Goal: Browse casually: Explore the website without a specific task or goal

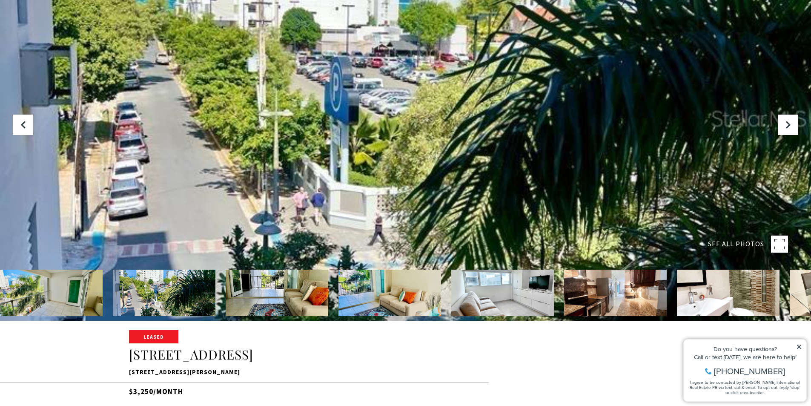
click at [30, 299] on img at bounding box center [51, 293] width 103 height 46
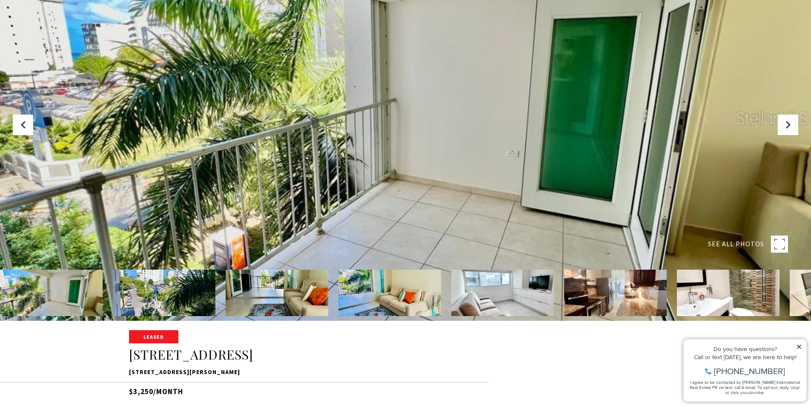
click at [141, 299] on img at bounding box center [164, 293] width 103 height 46
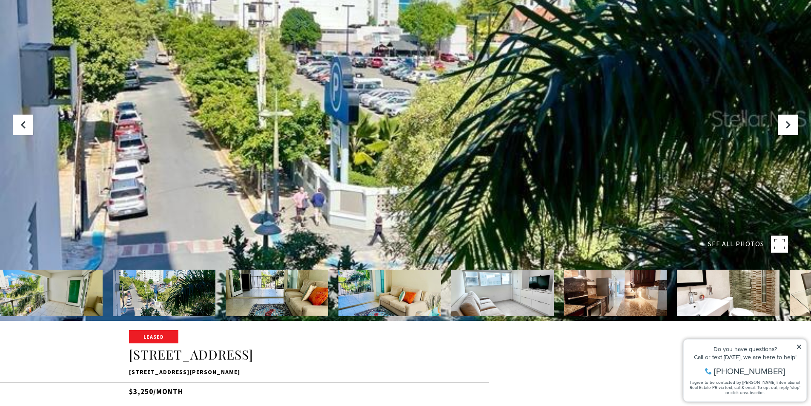
click at [299, 296] on img at bounding box center [277, 293] width 103 height 46
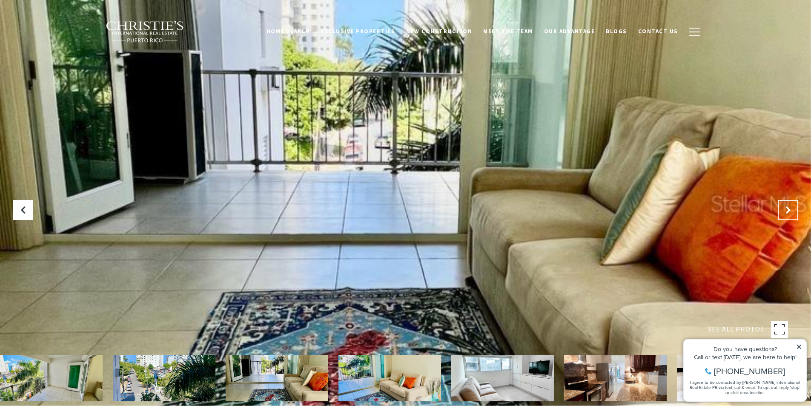
click at [788, 211] on icon "Next Slide" at bounding box center [788, 210] width 9 height 9
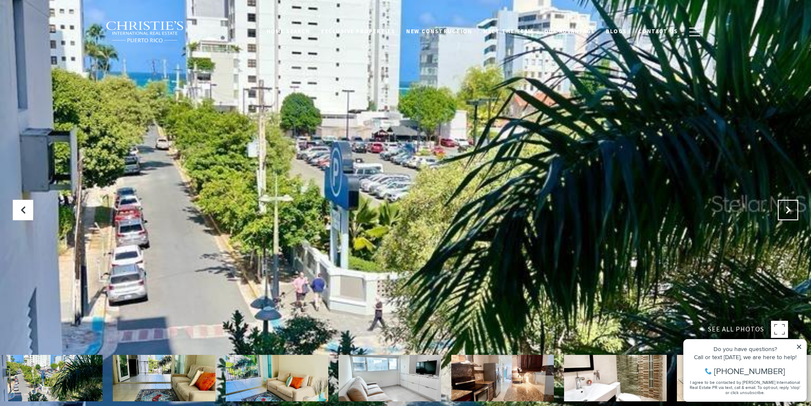
click at [788, 211] on icon "Next Slide" at bounding box center [788, 210] width 9 height 9
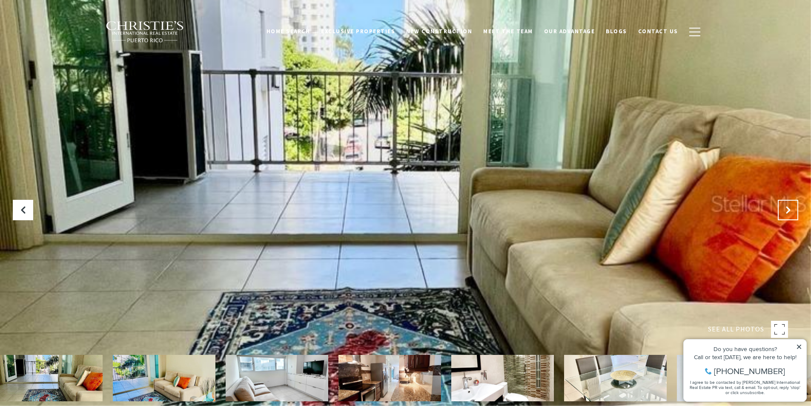
click at [788, 211] on icon "Next Slide" at bounding box center [788, 210] width 9 height 9
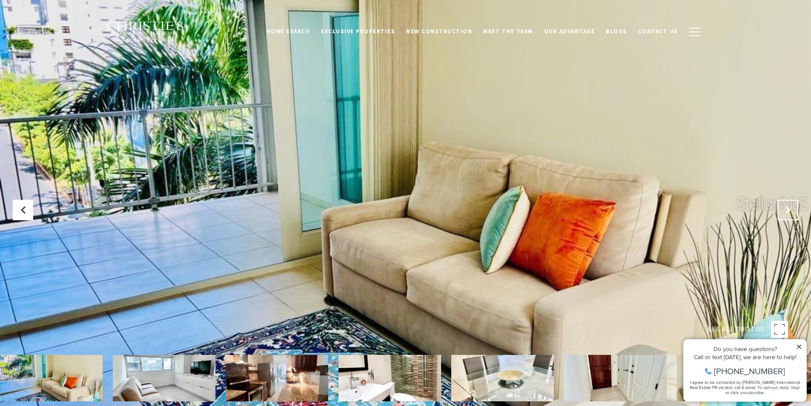
click at [788, 211] on icon "Next Slide" at bounding box center [788, 210] width 9 height 9
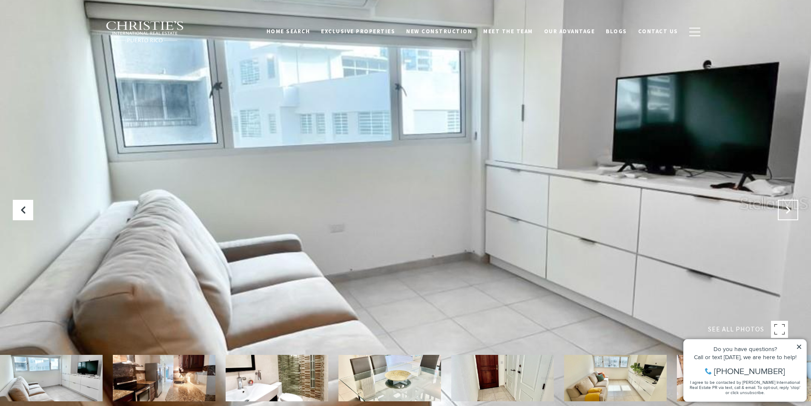
click at [788, 211] on icon "Next Slide" at bounding box center [788, 210] width 9 height 9
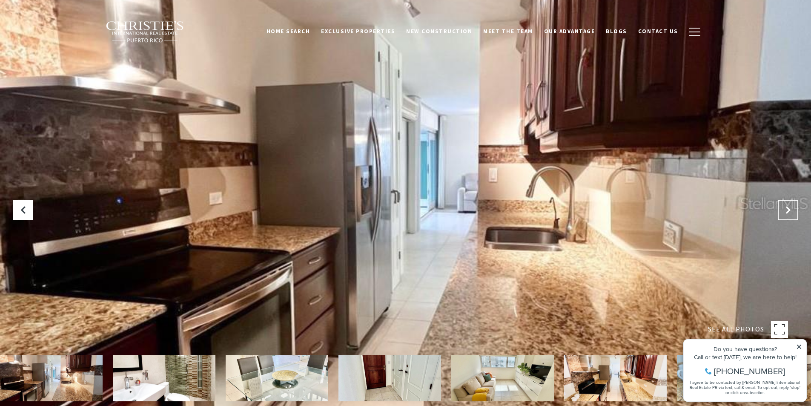
click at [788, 211] on icon "Next Slide" at bounding box center [788, 210] width 9 height 9
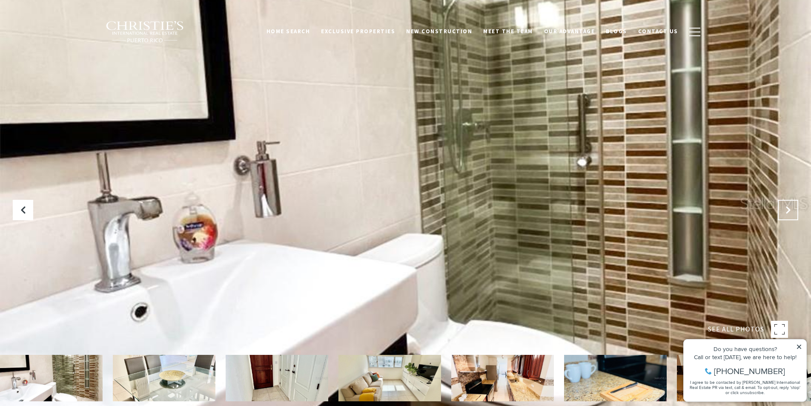
click at [788, 211] on icon "Next Slide" at bounding box center [788, 210] width 9 height 9
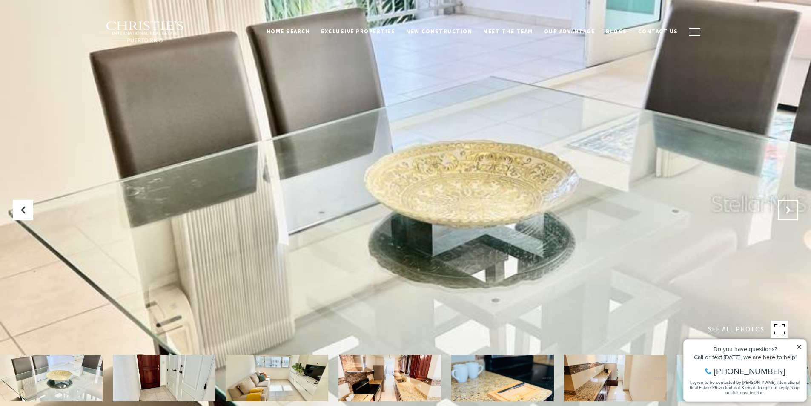
click at [788, 211] on icon "Next Slide" at bounding box center [788, 210] width 9 height 9
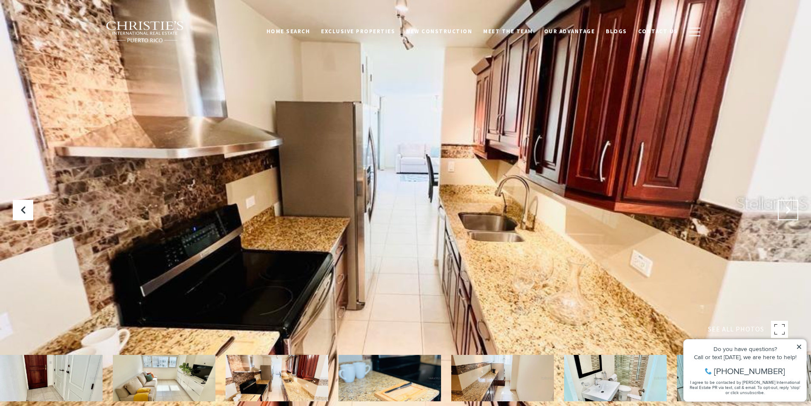
click at [788, 211] on icon "Next Slide" at bounding box center [788, 210] width 9 height 9
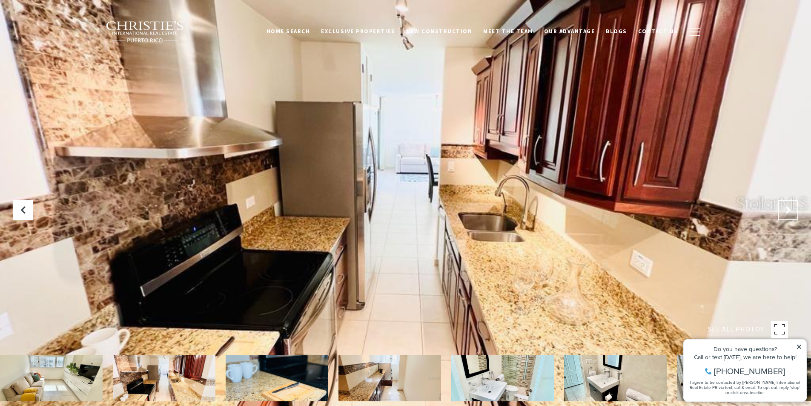
click at [788, 211] on icon "Next Slide" at bounding box center [788, 210] width 9 height 9
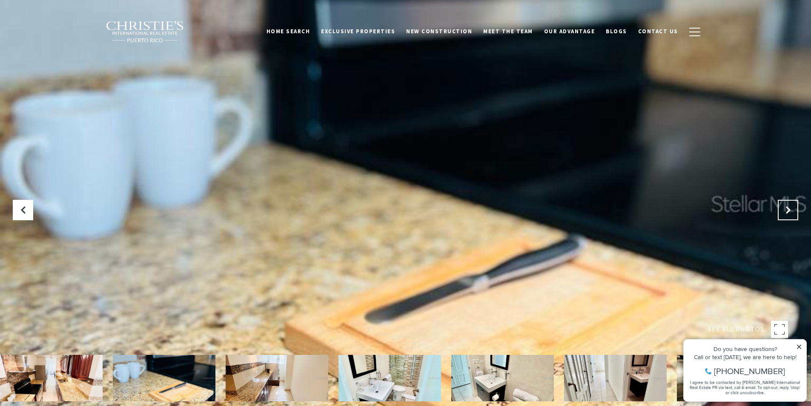
click at [788, 211] on icon "Next Slide" at bounding box center [788, 210] width 9 height 9
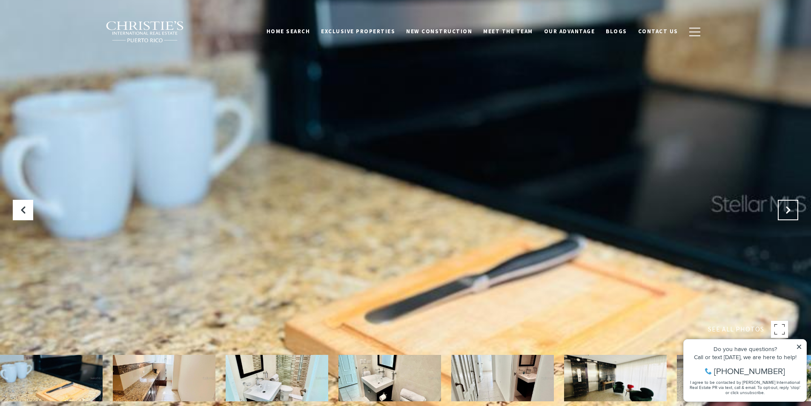
click at [788, 211] on icon "Next Slide" at bounding box center [788, 210] width 9 height 9
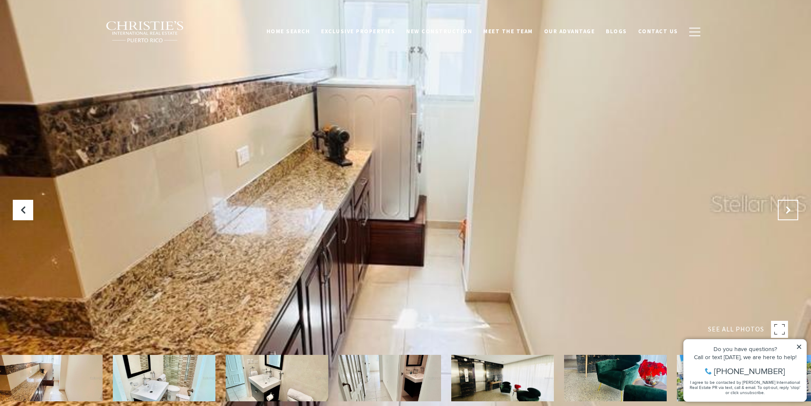
click at [788, 211] on icon "Next Slide" at bounding box center [788, 210] width 9 height 9
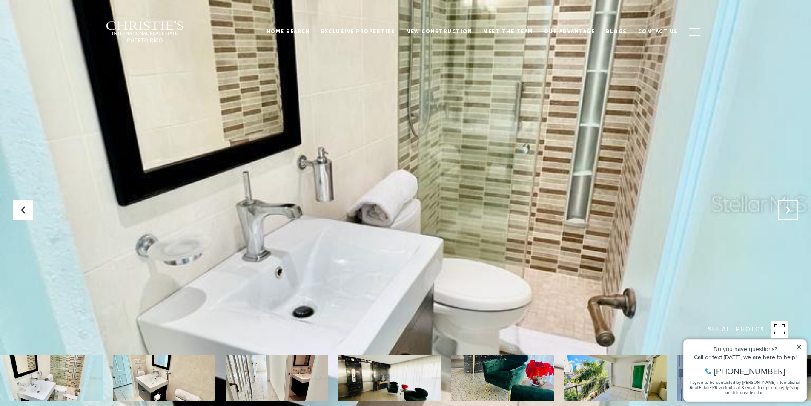
click at [788, 211] on icon "Next Slide" at bounding box center [788, 210] width 9 height 9
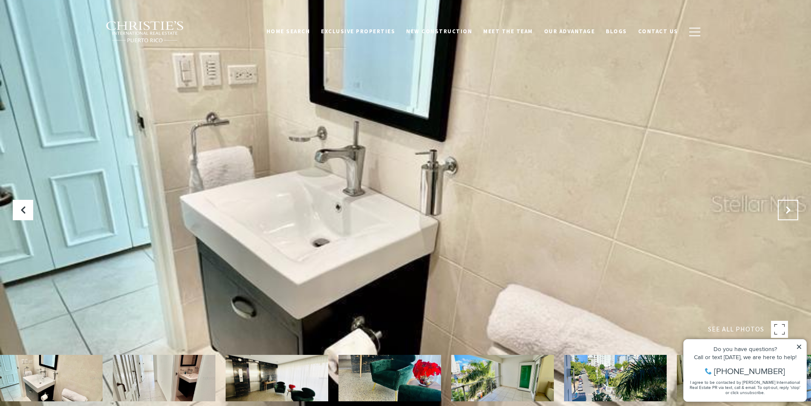
click at [788, 211] on icon "Next Slide" at bounding box center [788, 210] width 9 height 9
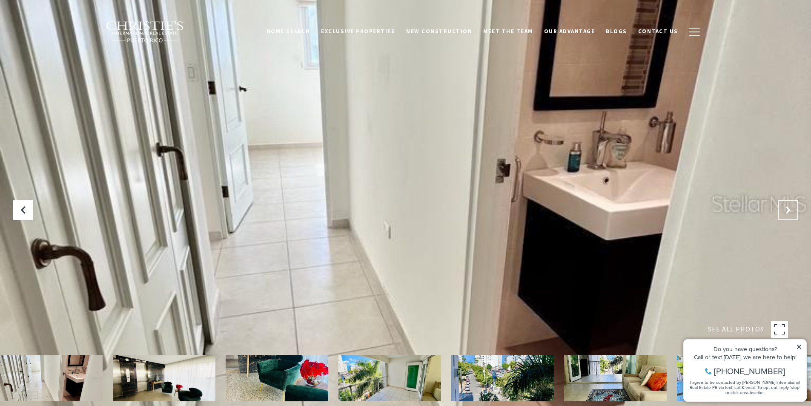
click at [788, 211] on icon "Next Slide" at bounding box center [788, 210] width 9 height 9
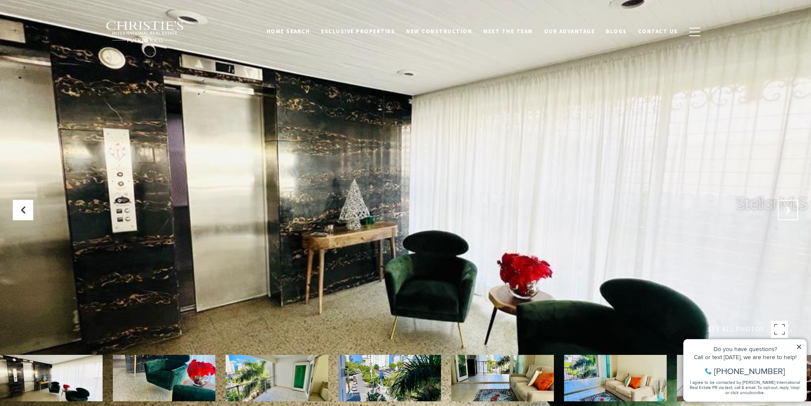
click at [788, 211] on icon "Next Slide" at bounding box center [788, 210] width 9 height 9
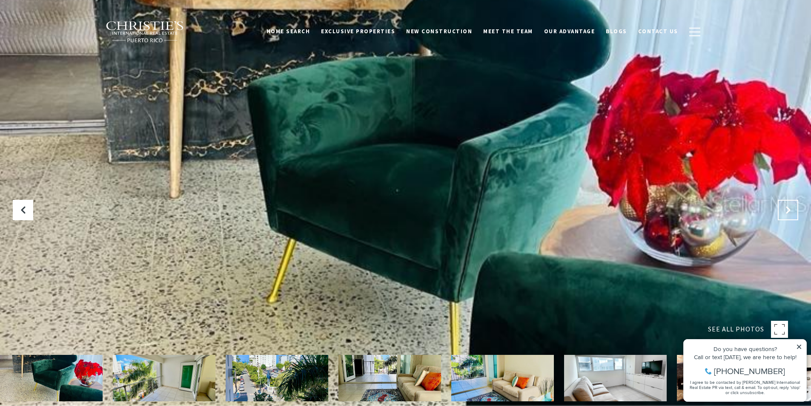
click at [788, 211] on icon "Next Slide" at bounding box center [788, 210] width 9 height 9
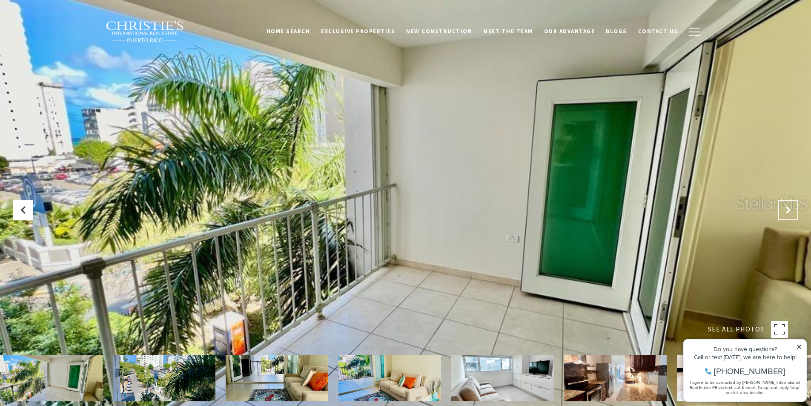
click at [788, 211] on icon "Next Slide" at bounding box center [788, 210] width 9 height 9
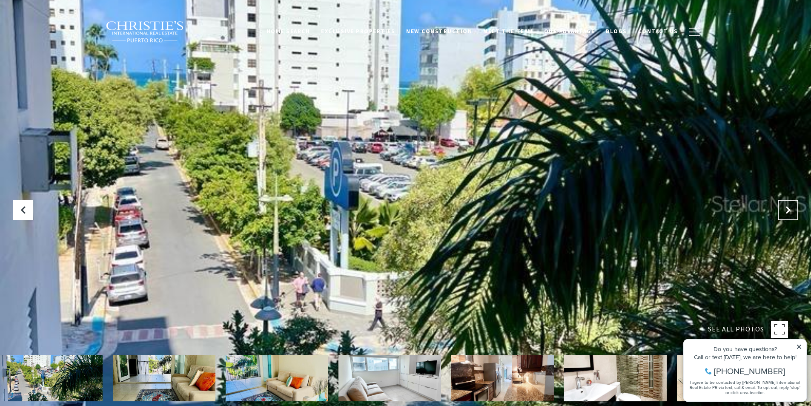
click at [788, 211] on icon "Next Slide" at bounding box center [788, 210] width 9 height 9
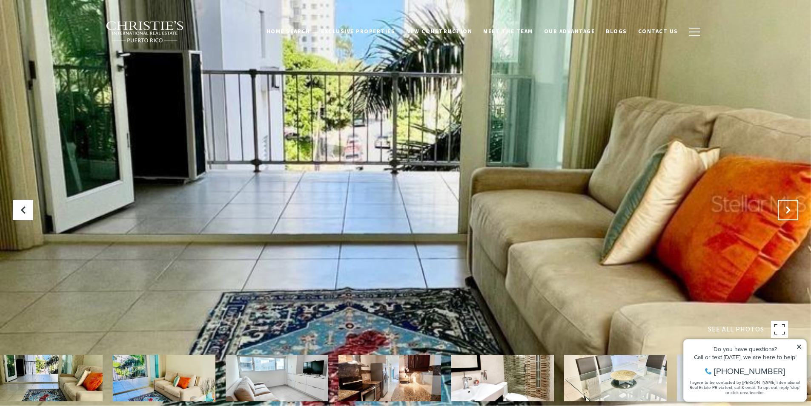
click at [788, 211] on icon "Next Slide" at bounding box center [788, 210] width 9 height 9
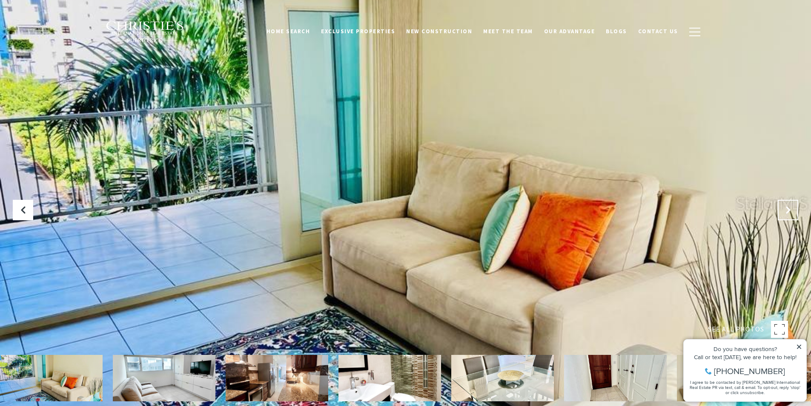
click at [788, 211] on icon "Next Slide" at bounding box center [788, 210] width 9 height 9
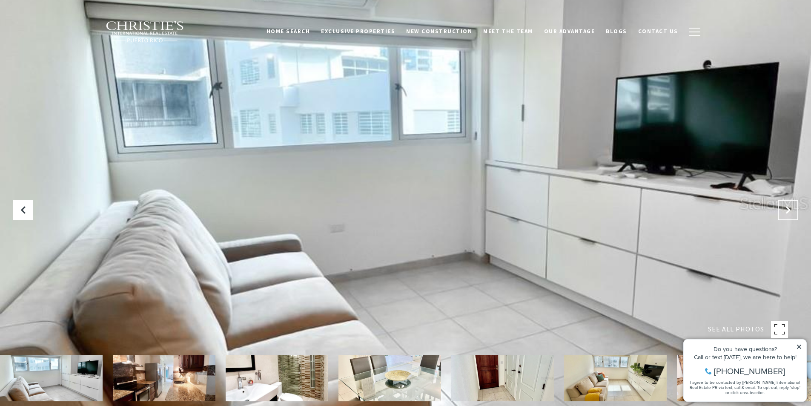
click at [788, 211] on icon "Next Slide" at bounding box center [788, 210] width 9 height 9
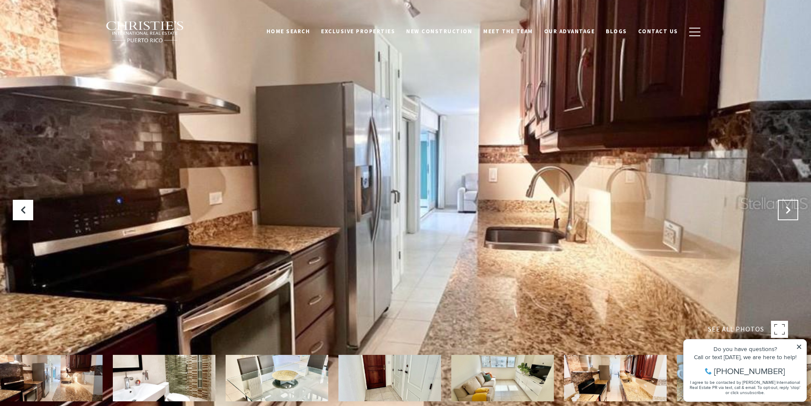
click at [788, 211] on icon "Next Slide" at bounding box center [788, 210] width 9 height 9
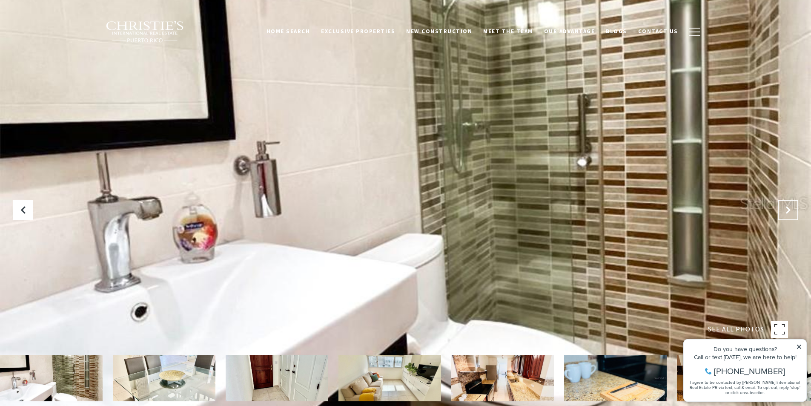
click at [788, 211] on icon "Next Slide" at bounding box center [788, 210] width 9 height 9
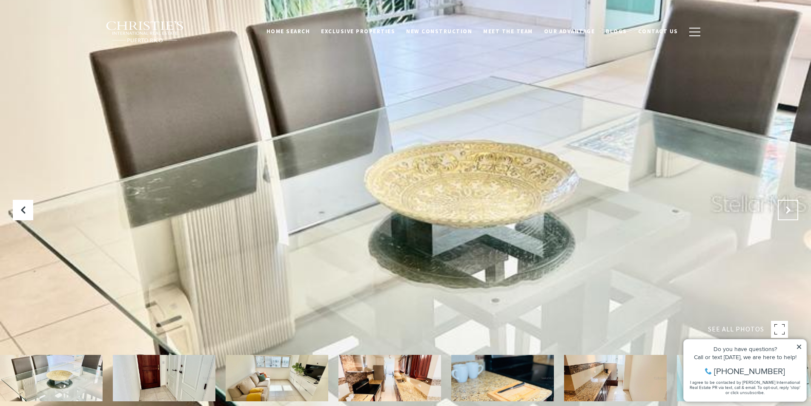
click at [788, 211] on icon "Next Slide" at bounding box center [788, 210] width 9 height 9
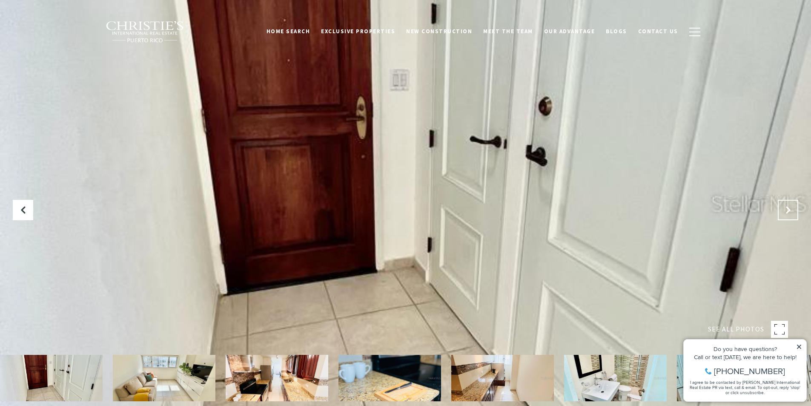
click at [788, 211] on icon "Next Slide" at bounding box center [788, 210] width 9 height 9
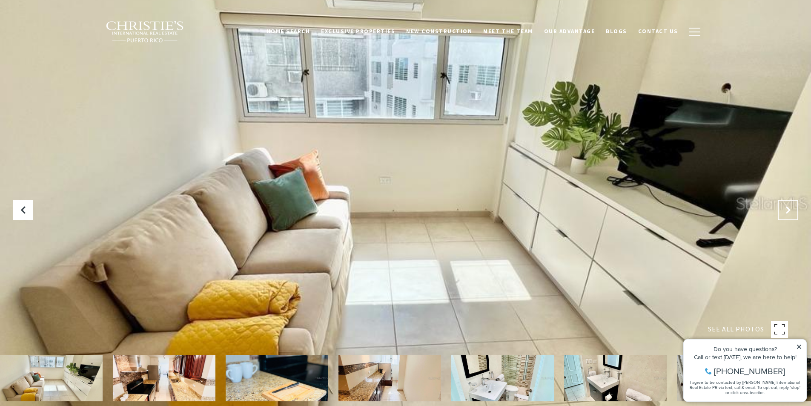
click at [788, 211] on icon "Next Slide" at bounding box center [788, 210] width 9 height 9
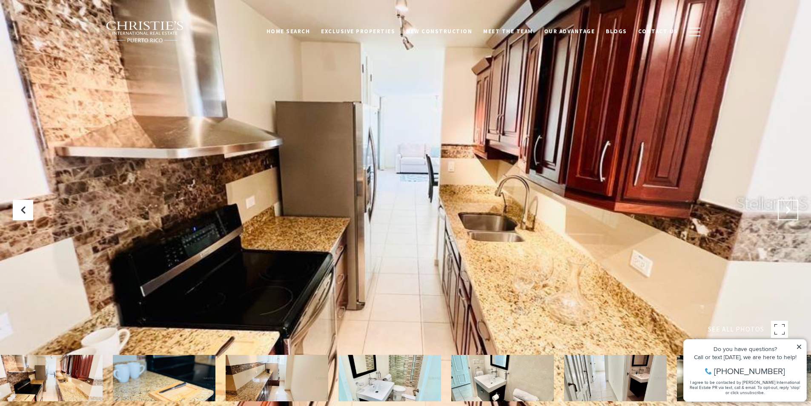
click at [788, 211] on icon "Next Slide" at bounding box center [788, 210] width 9 height 9
